Goal: Go to known website: Access a specific website the user already knows

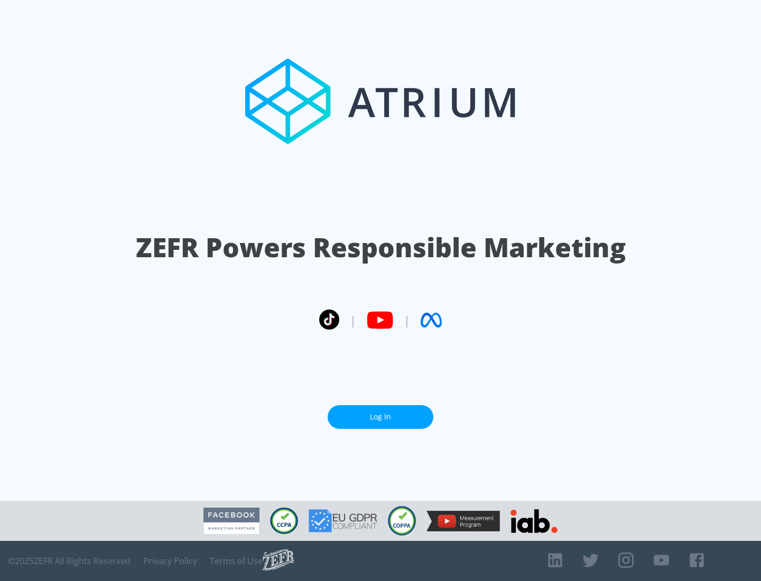
click at [381, 417] on link "Log In" at bounding box center [381, 417] width 106 height 24
